Goal: Task Accomplishment & Management: Manage account settings

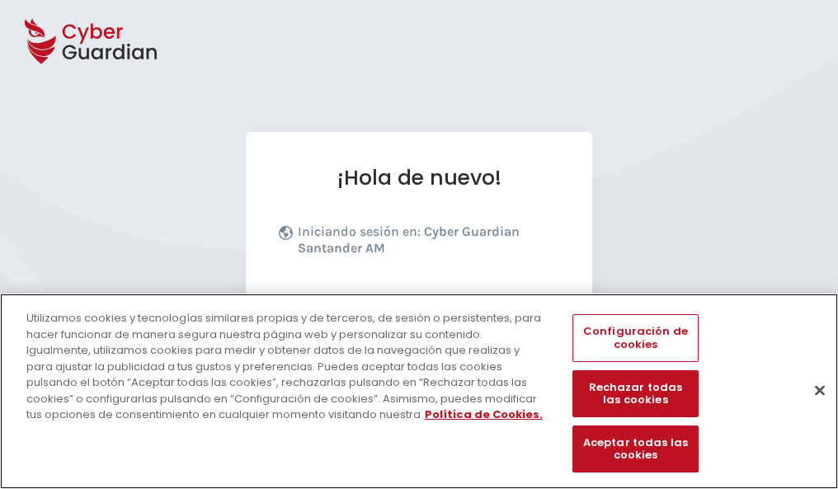
scroll to position [202, 0]
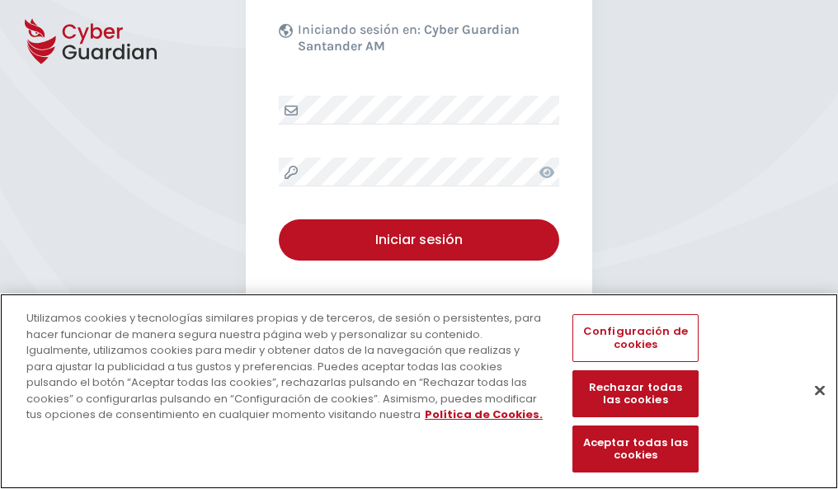
click at [812, 408] on button "Cerrar" at bounding box center [820, 390] width 36 height 36
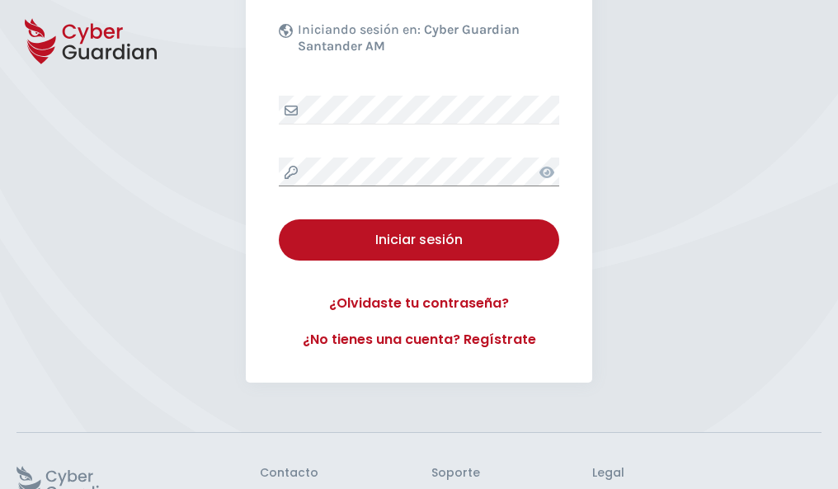
scroll to position [321, 0]
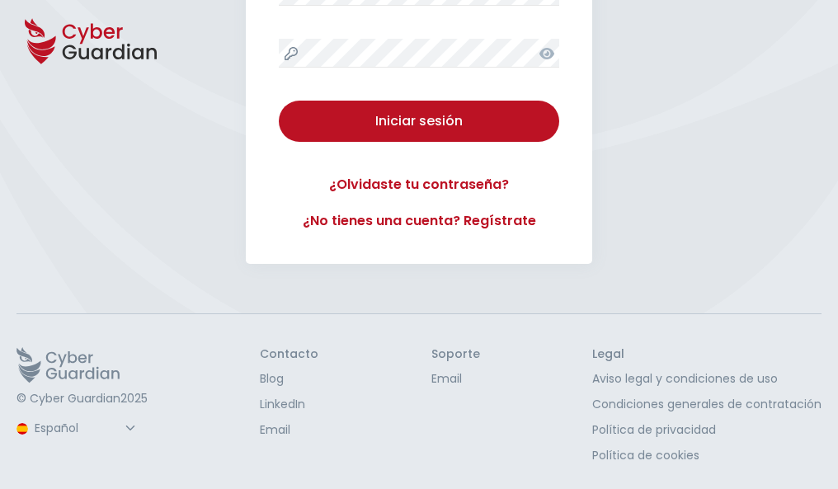
click at [279, 101] on button "Iniciar sesión" at bounding box center [419, 121] width 281 height 41
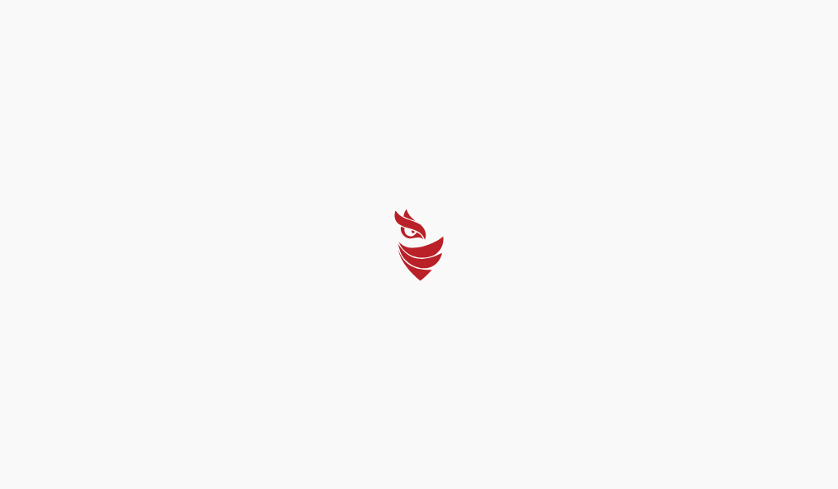
scroll to position [0, 0]
select select "Português (BR)"
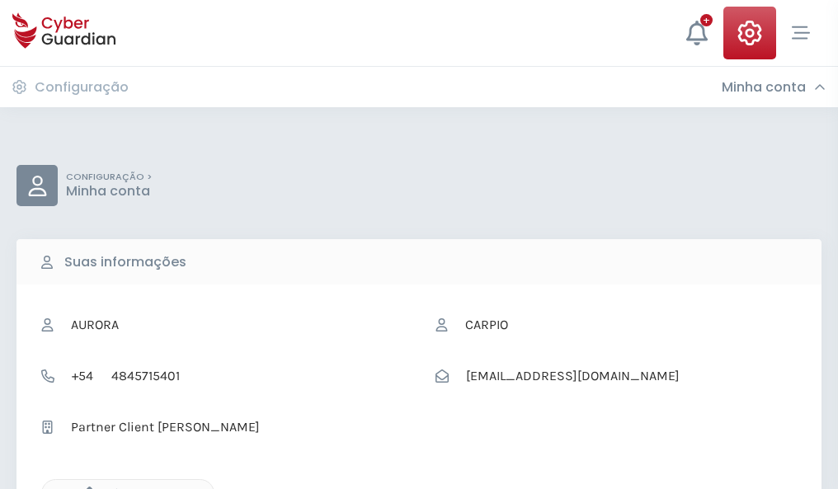
click at [85, 488] on icon "button" at bounding box center [85, 494] width 14 height 14
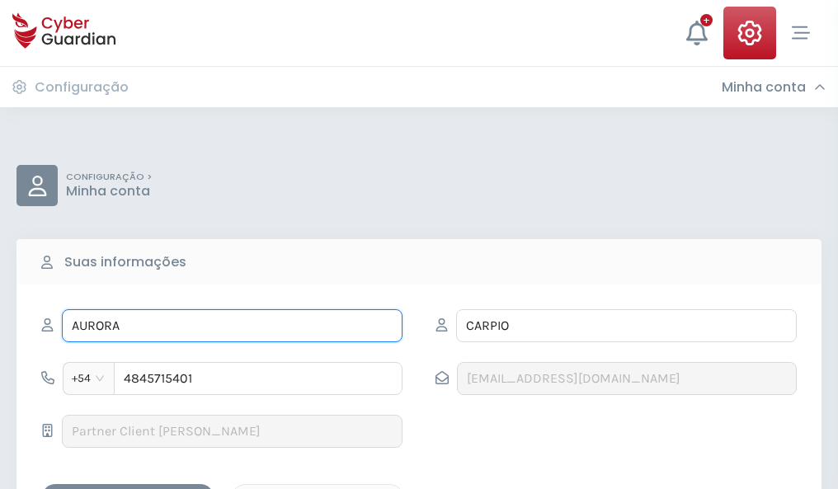
click at [232, 326] on input "AURORA" at bounding box center [232, 325] width 341 height 33
type input "A"
type input "Iván"
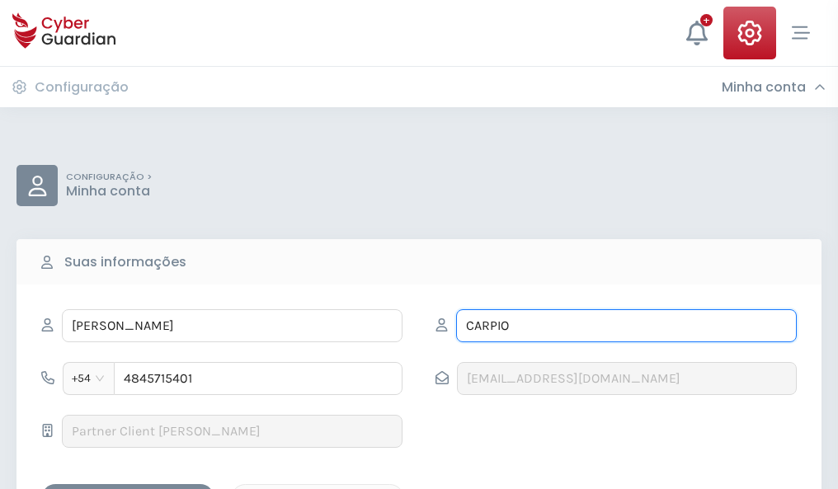
click at [626, 326] on input "CARPIO" at bounding box center [626, 325] width 341 height 33
type input "C"
type input "Heras"
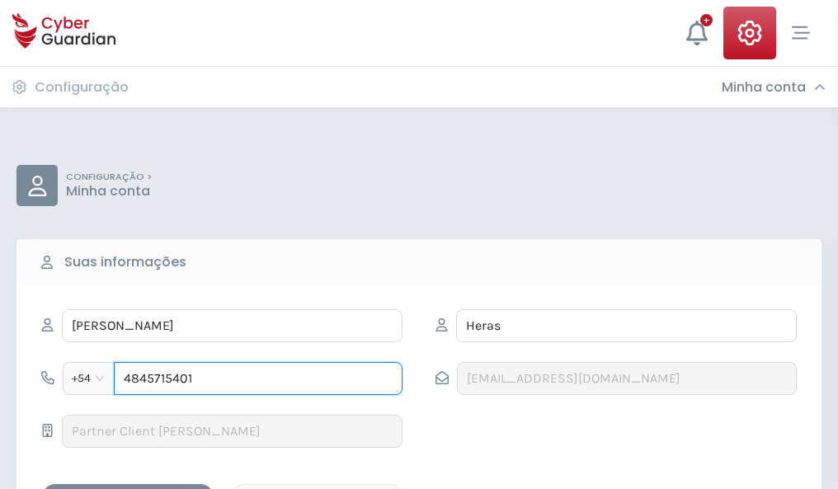
click at [258, 379] on input "4845715401" at bounding box center [258, 378] width 289 height 33
type input "4"
type input "4883756400"
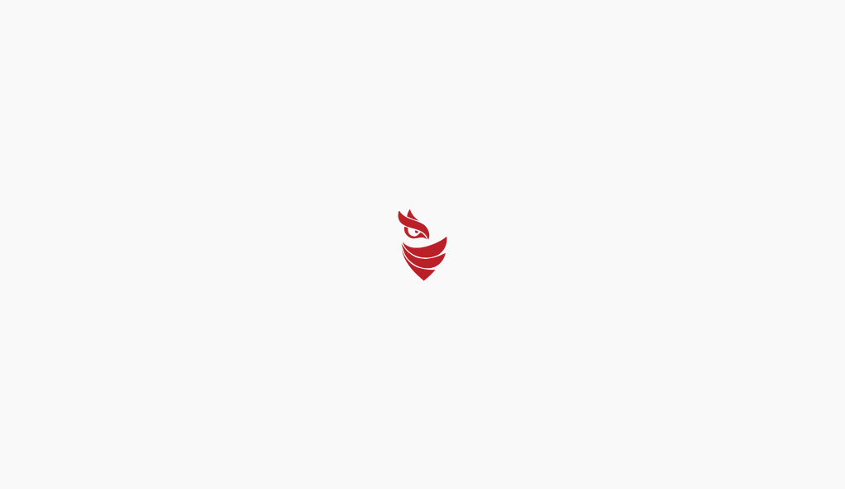
select select "Português (BR)"
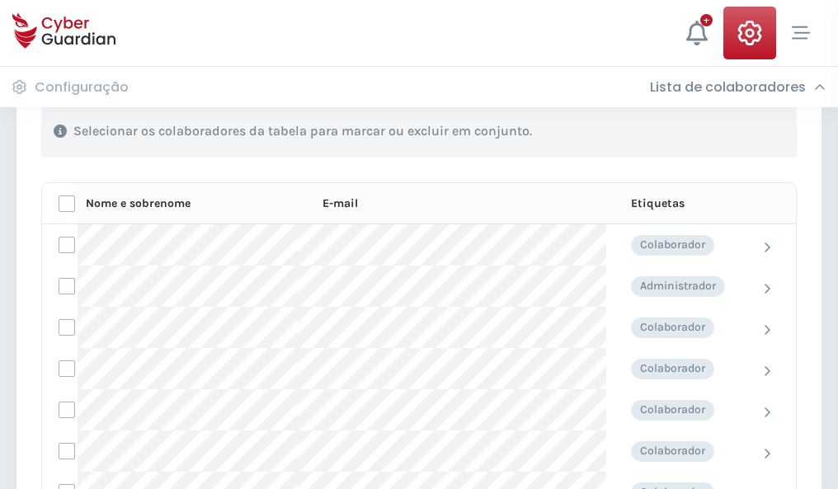
scroll to position [706, 0]
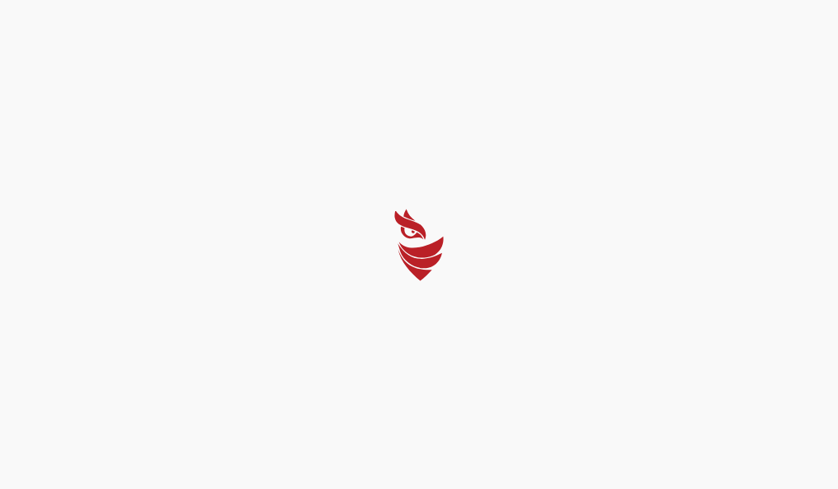
select select "Português (BR)"
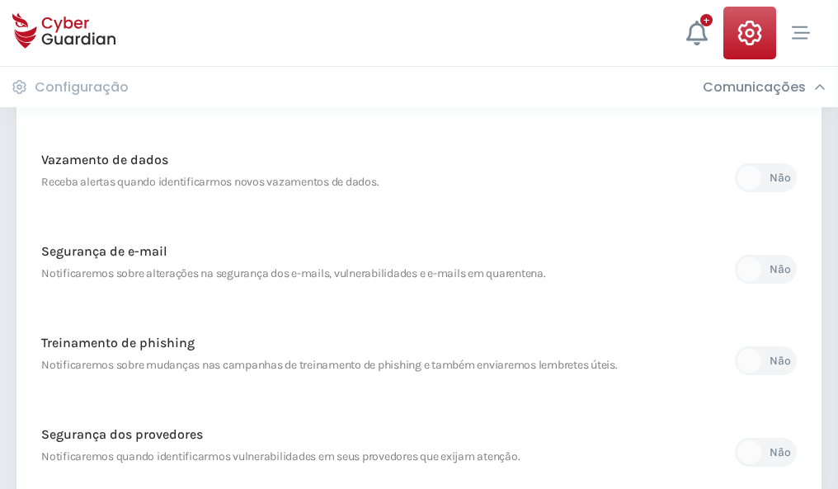
scroll to position [869, 0]
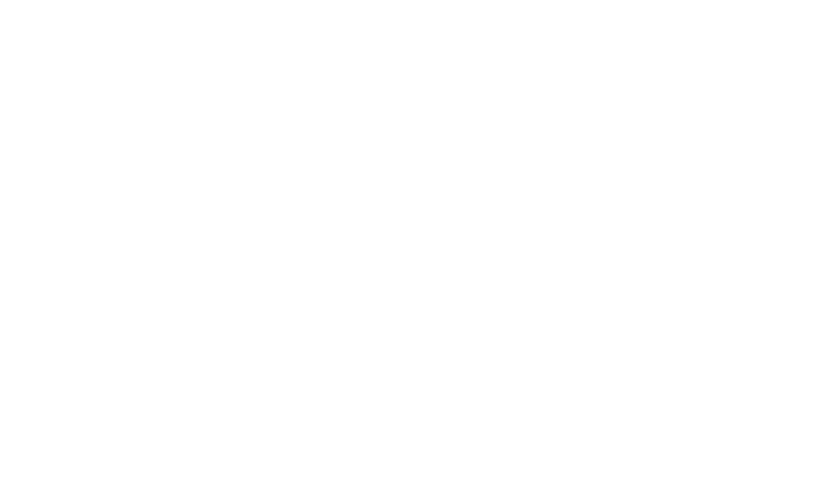
select select "Português (BR)"
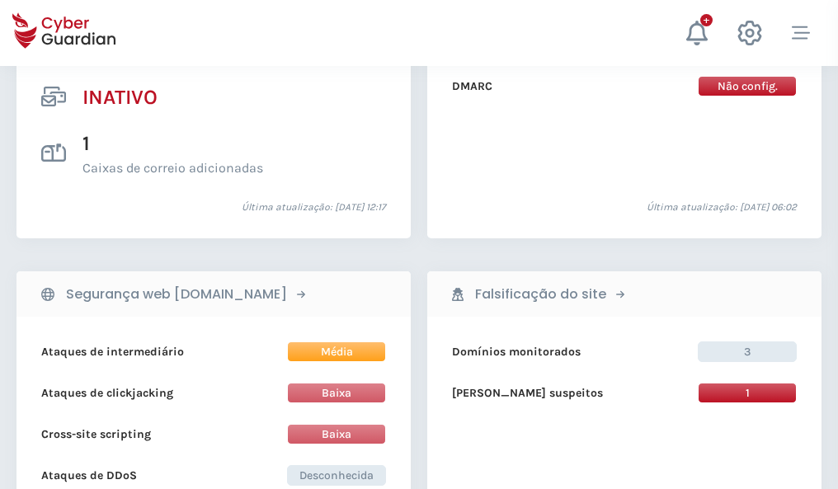
scroll to position [1636, 0]
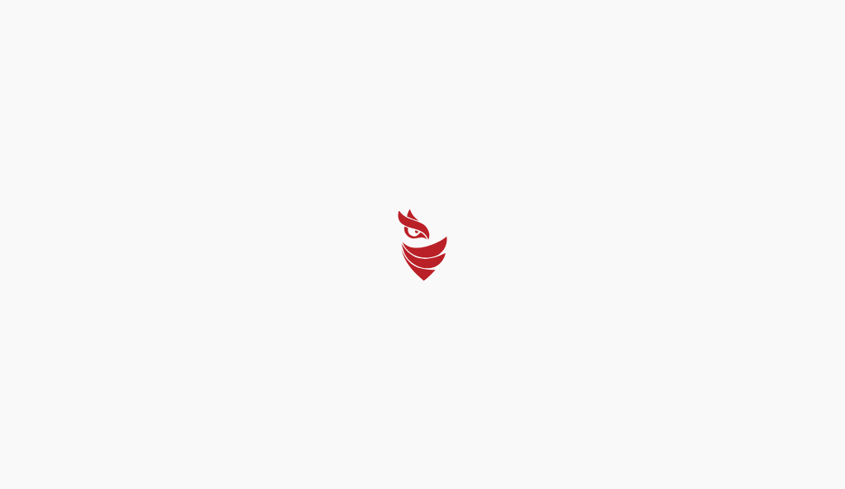
select select "Português (BR)"
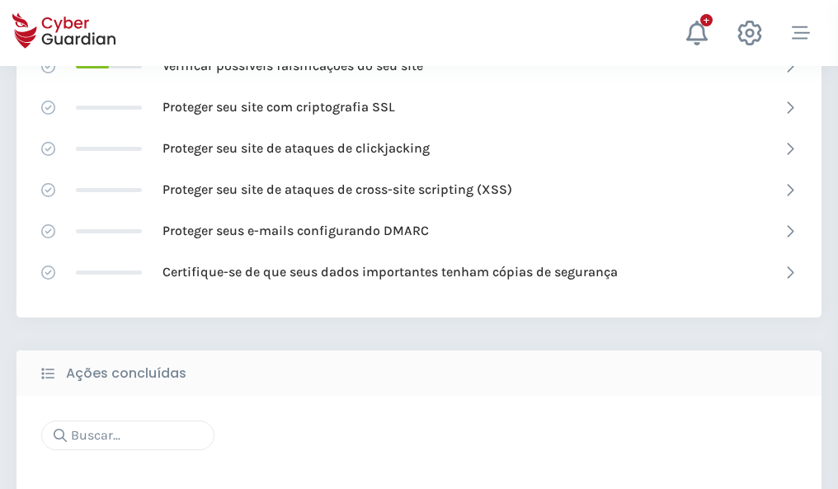
scroll to position [1099, 0]
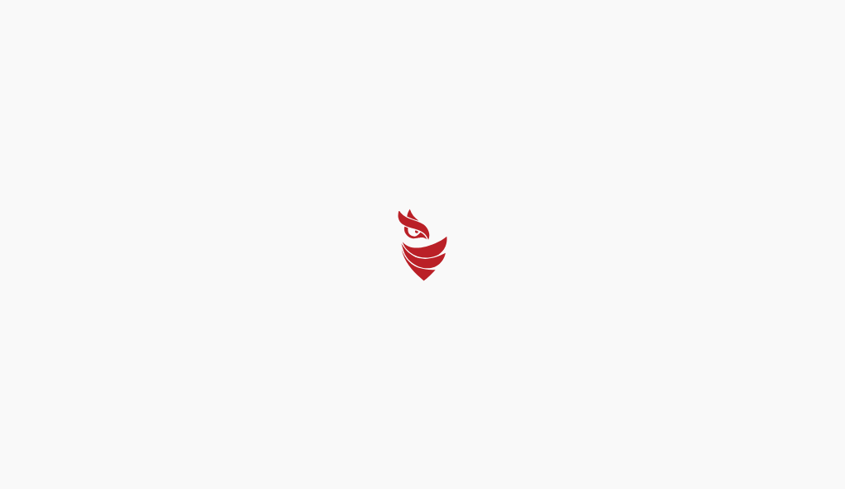
select select "Português (BR)"
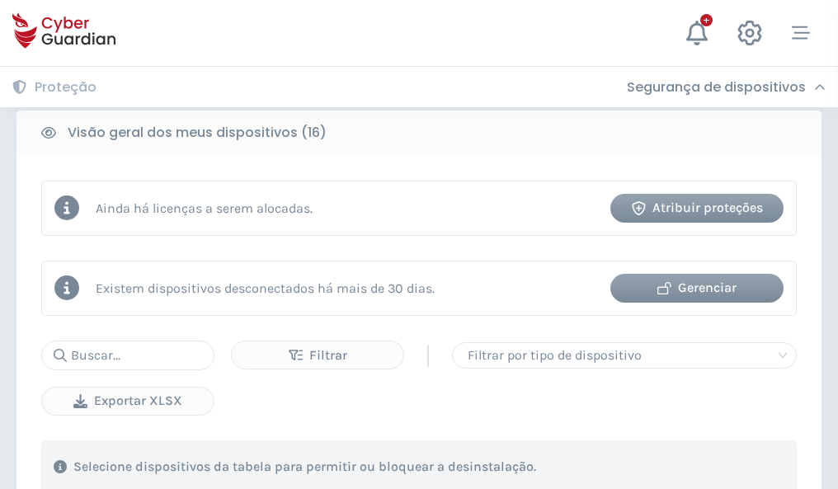
scroll to position [1538, 0]
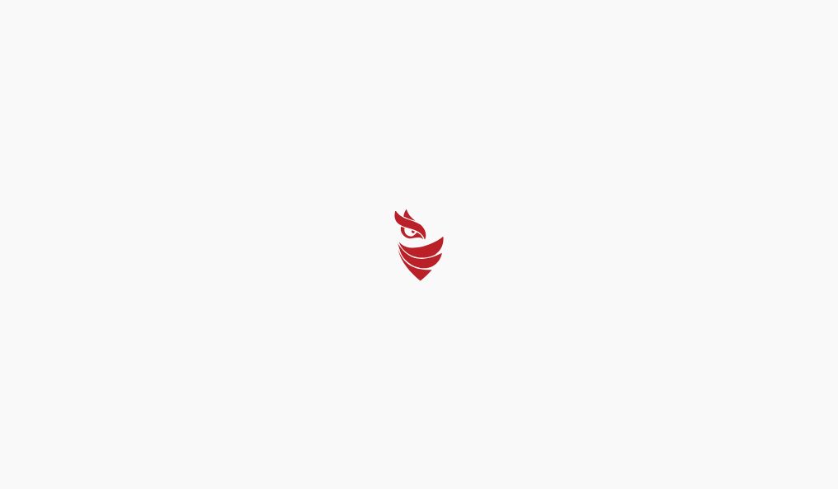
select select "Português (BR)"
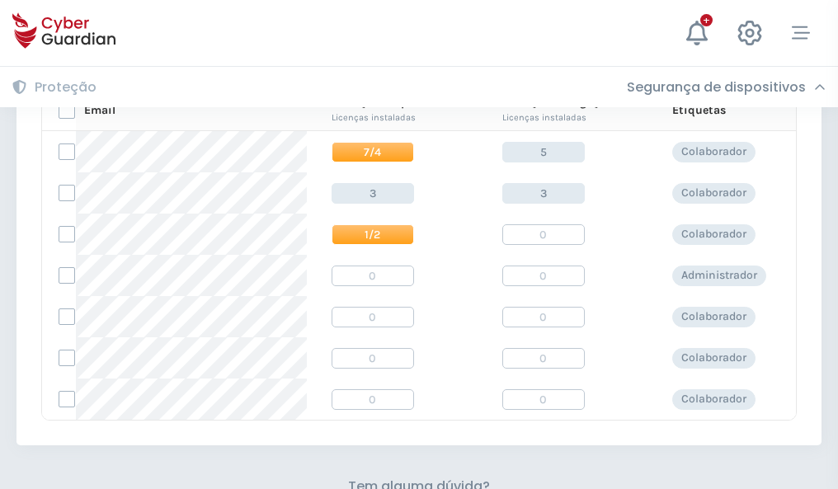
scroll to position [708, 0]
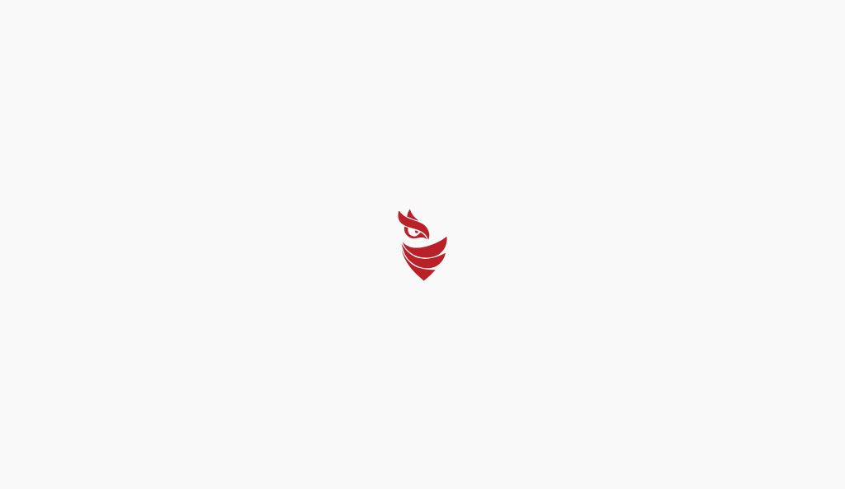
select select "Português (BR)"
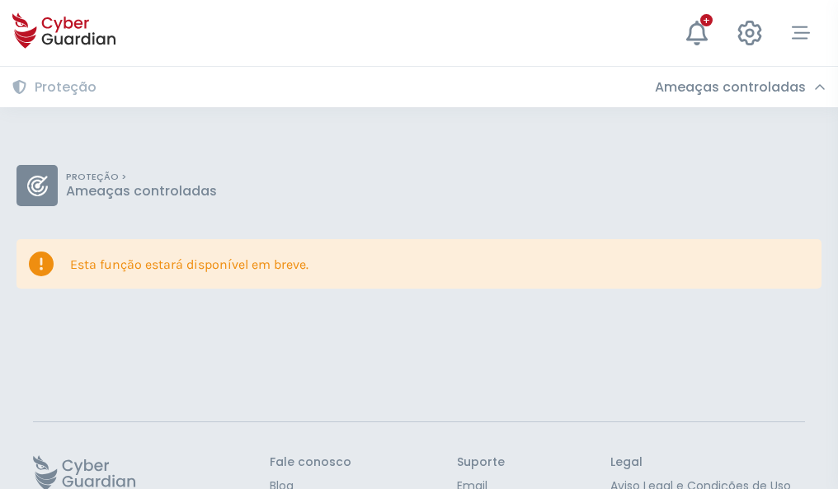
scroll to position [107, 0]
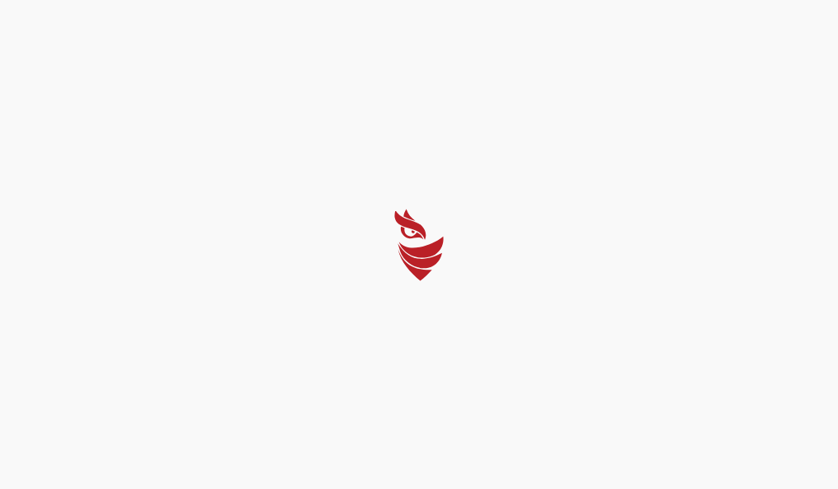
select select "Português (BR)"
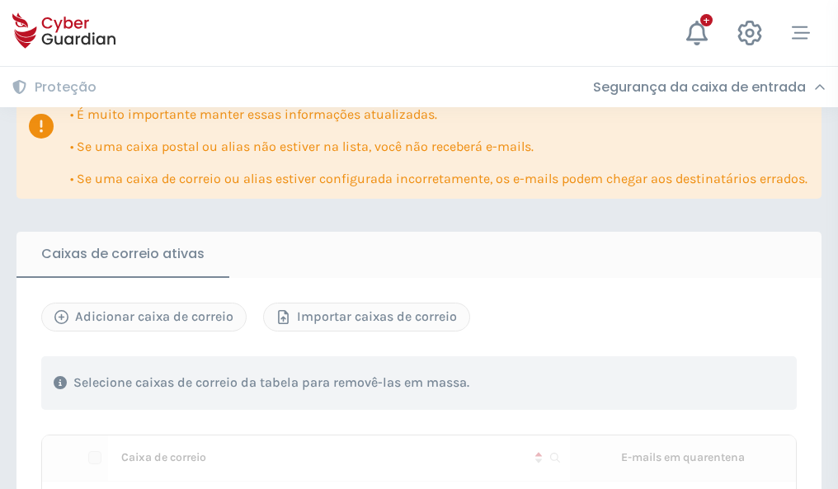
scroll to position [1007, 0]
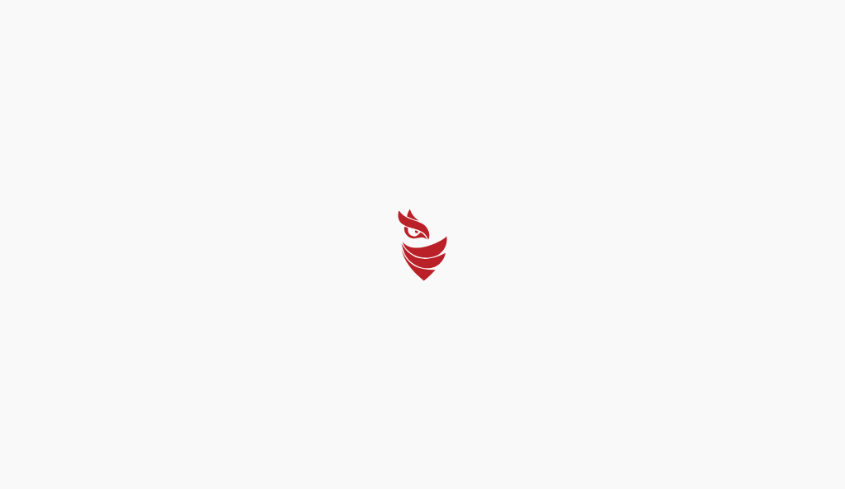
select select "Português (BR)"
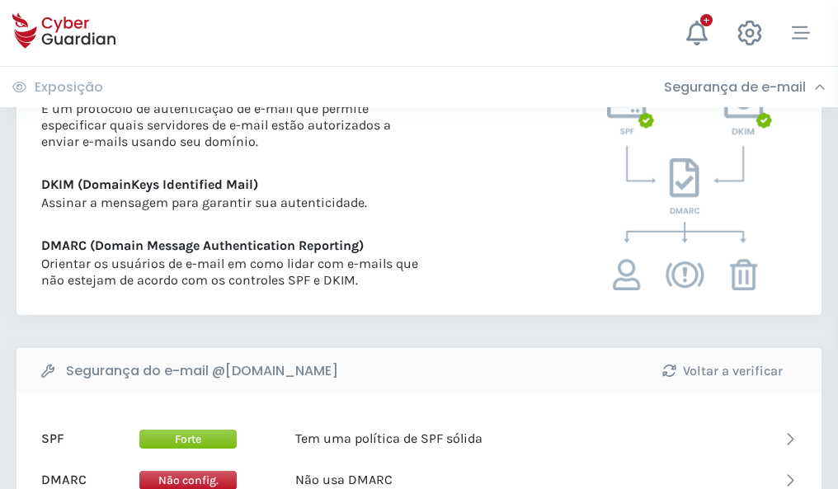
scroll to position [890, 0]
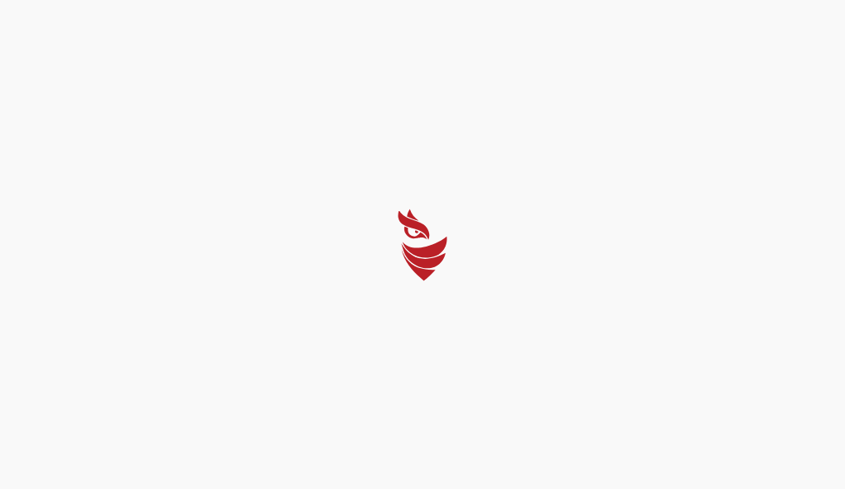
select select "Português (BR)"
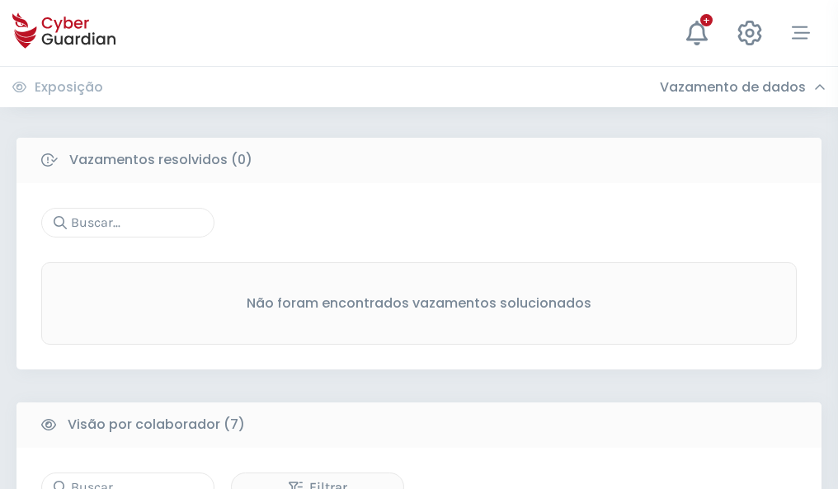
scroll to position [1365, 0]
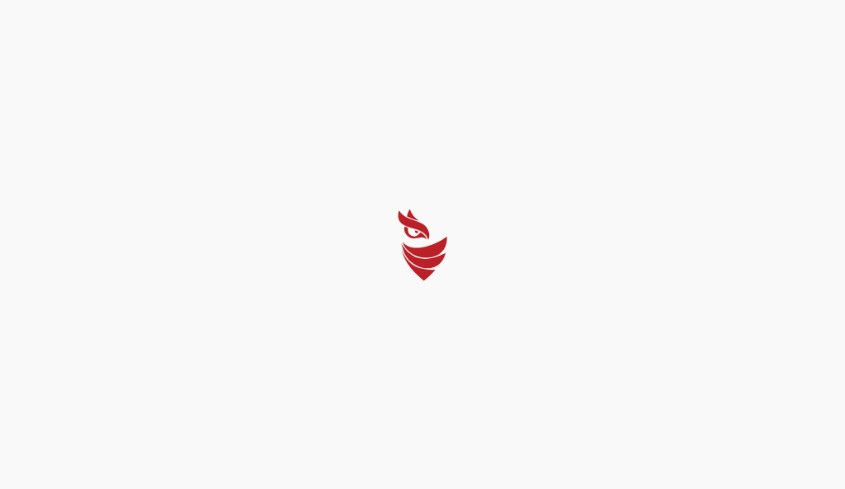
select select "Português (BR)"
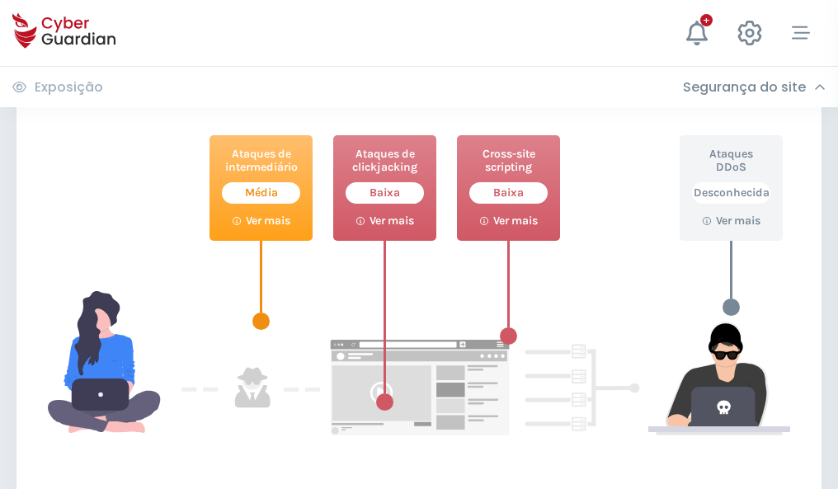
scroll to position [899, 0]
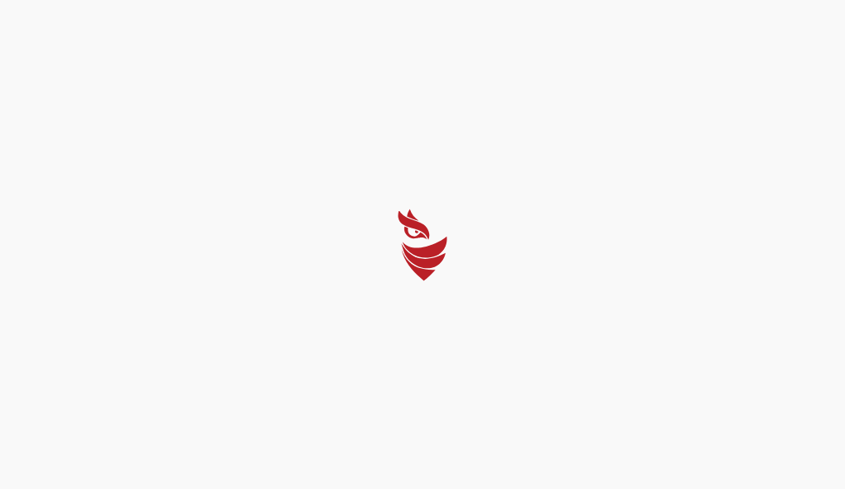
select select "Português (BR)"
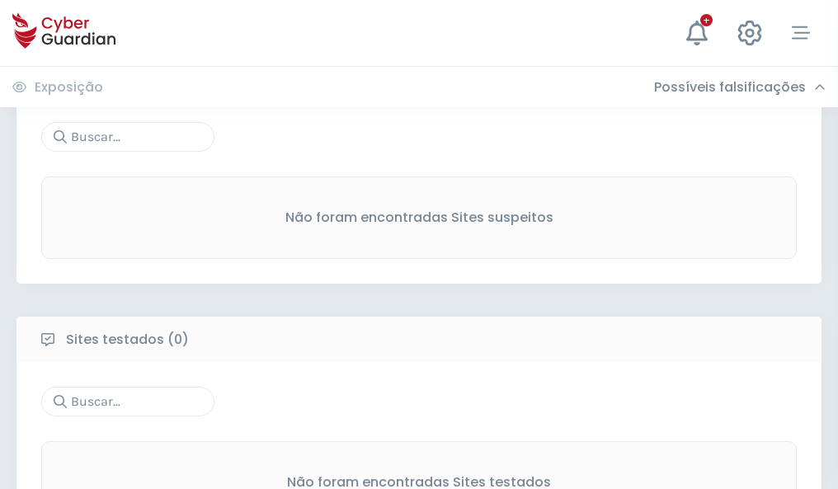
scroll to position [863, 0]
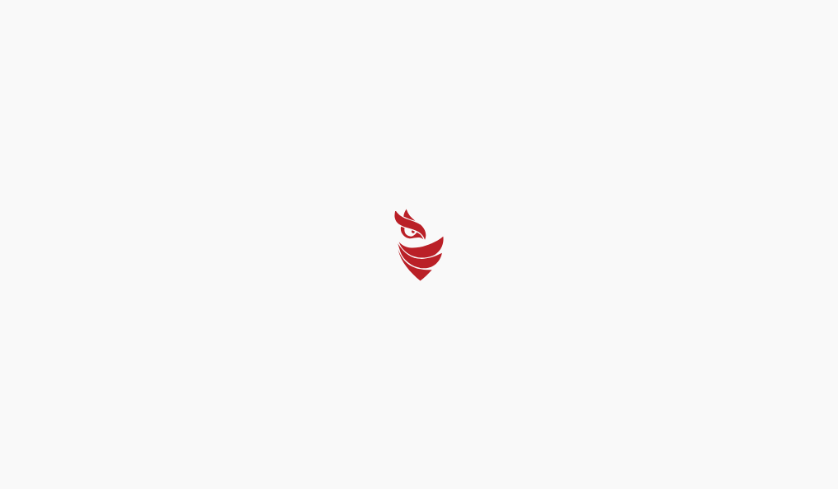
select select "Português (BR)"
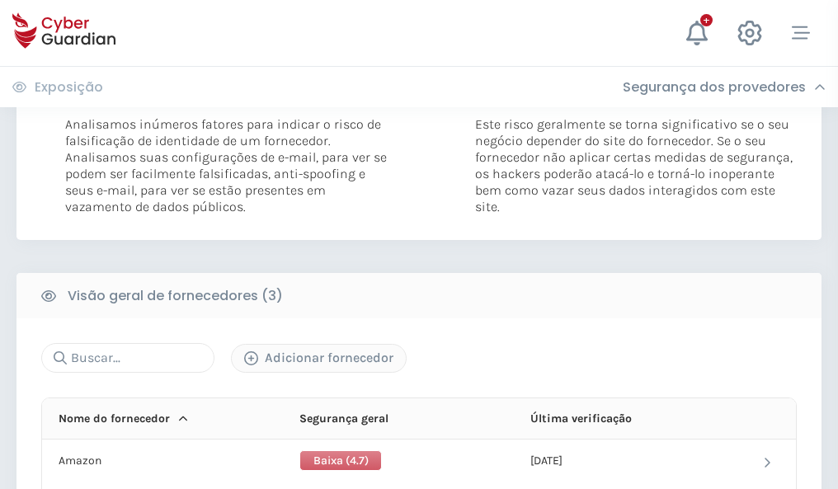
scroll to position [923, 0]
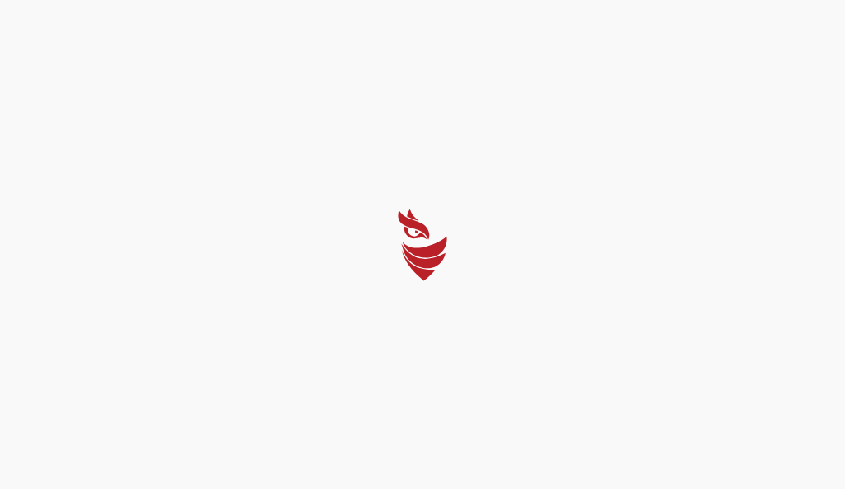
select select "Português (BR)"
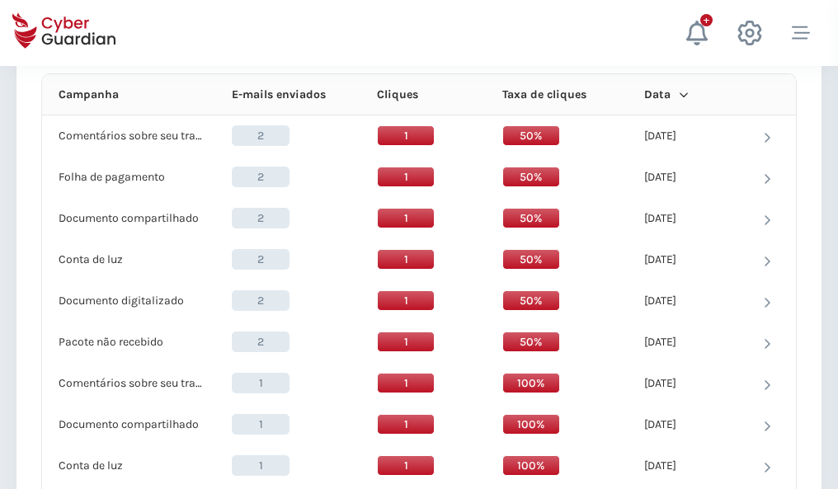
scroll to position [1480, 0]
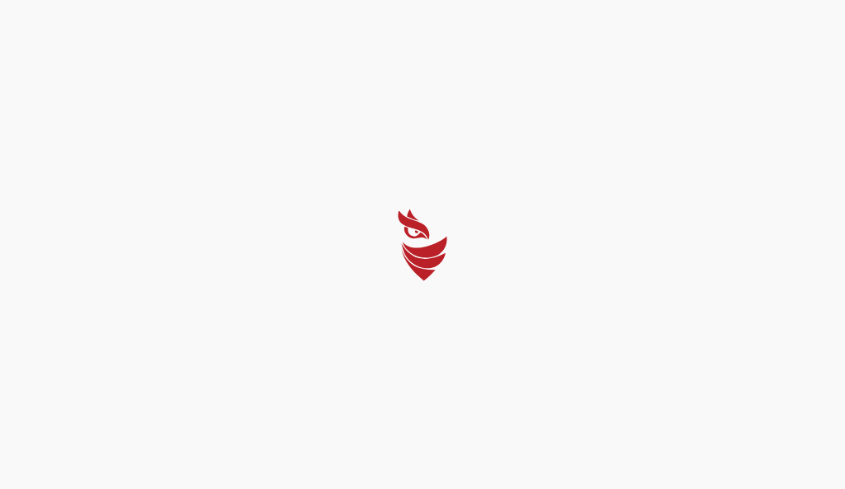
select select "Português (BR)"
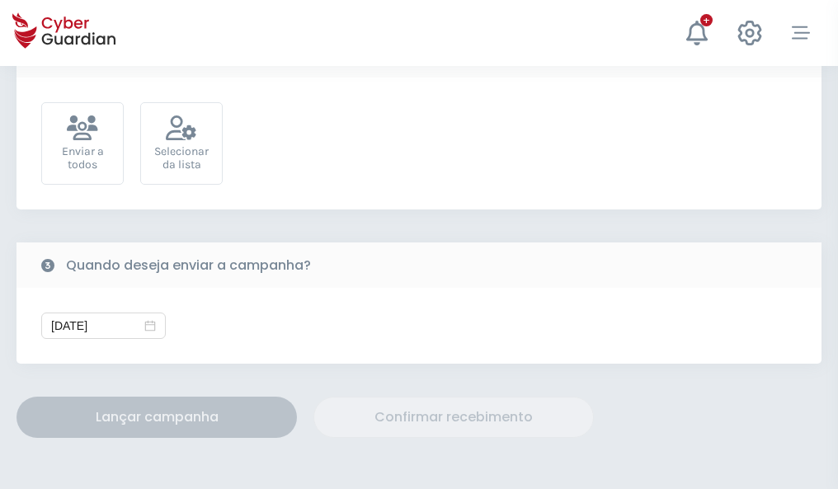
scroll to position [604, 0]
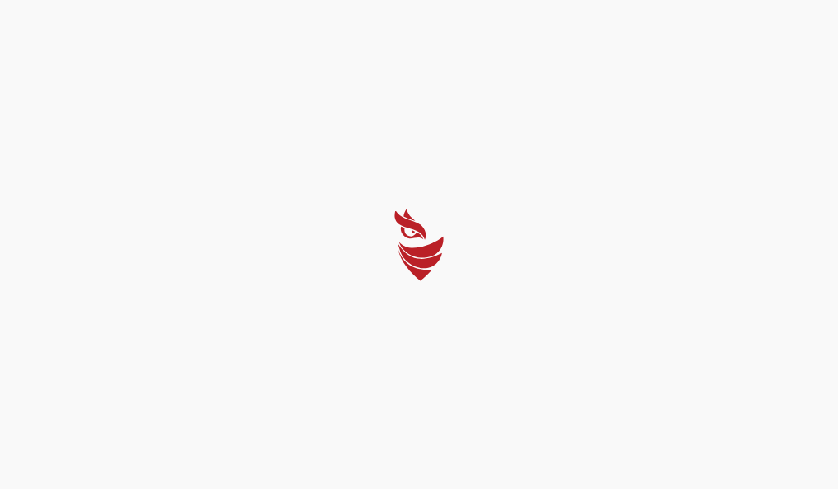
select select "Português (BR)"
